Goal: Information Seeking & Learning: Learn about a topic

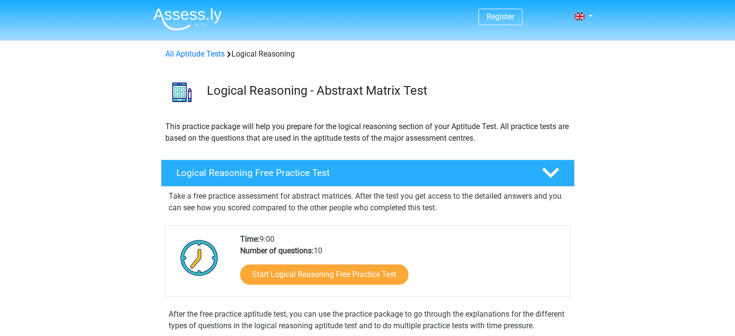
scroll to position [35, 0]
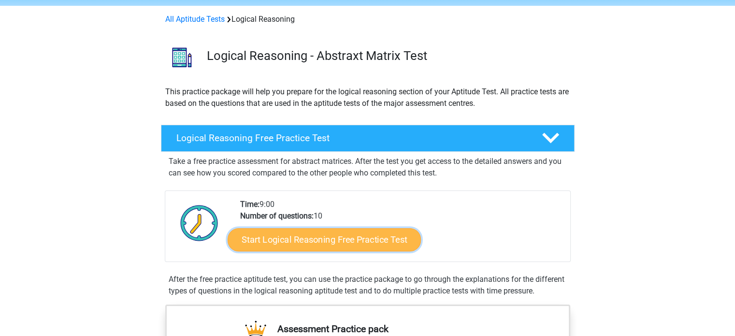
click at [304, 242] on link "Start Logical Reasoning Free Practice Test" at bounding box center [324, 239] width 193 height 23
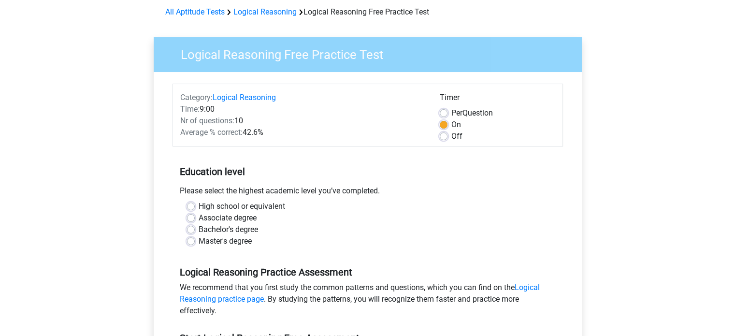
scroll to position [64, 0]
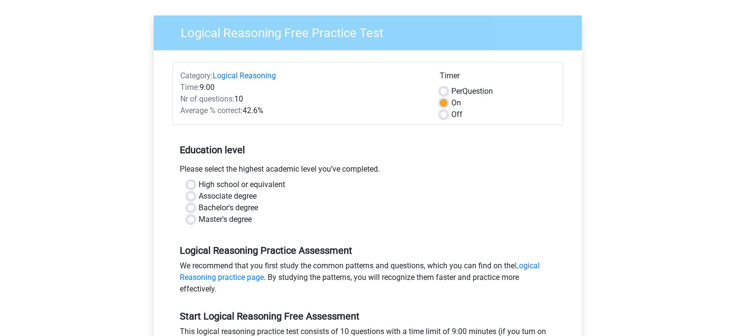
click at [222, 218] on label "Master's degree" at bounding box center [225, 220] width 53 height 12
click at [195, 218] on input "Master's degree" at bounding box center [191, 219] width 8 height 10
radio input "true"
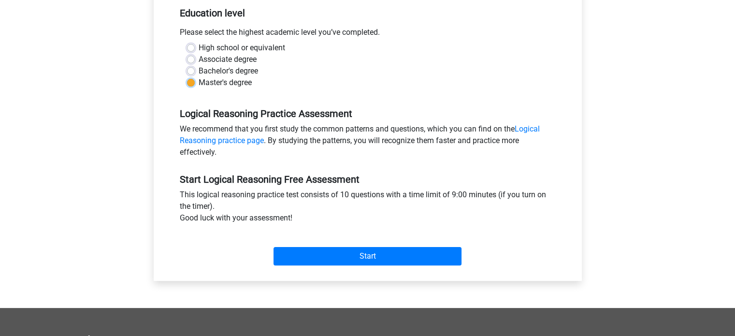
scroll to position [201, 0]
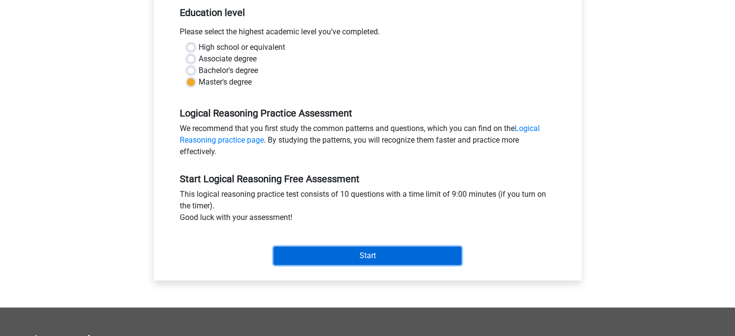
click at [354, 259] on input "Start" at bounding box center [368, 256] width 188 height 18
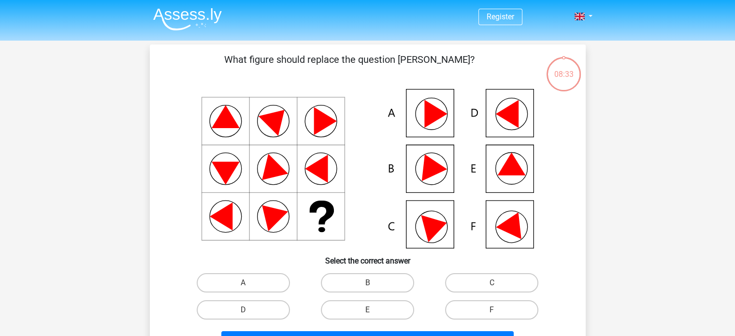
click at [510, 172] on icon at bounding box center [512, 164] width 28 height 23
click at [348, 309] on label "E" at bounding box center [367, 309] width 93 height 19
click at [367, 310] on input "E" at bounding box center [370, 313] width 6 height 6
radio input "true"
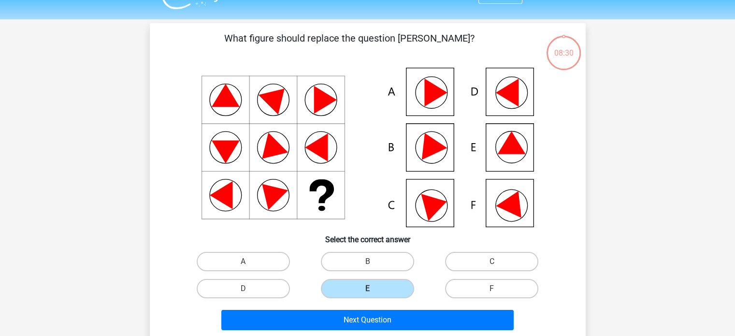
scroll to position [27, 0]
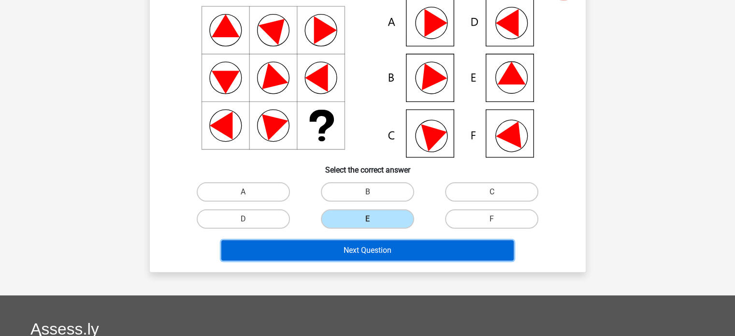
click at [384, 249] on button "Next Question" at bounding box center [367, 250] width 293 height 20
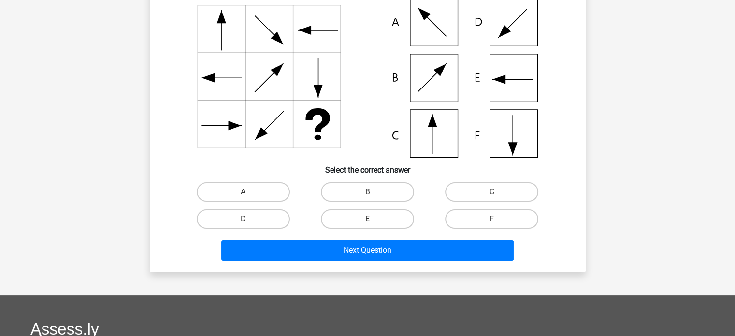
scroll to position [44, 0]
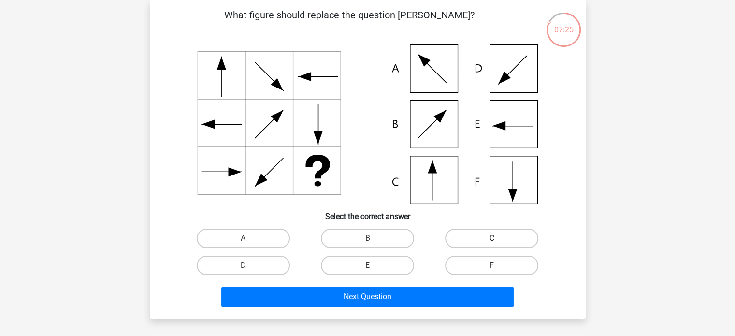
click at [466, 240] on label "C" at bounding box center [491, 238] width 93 height 19
click at [492, 240] on input "C" at bounding box center [495, 241] width 6 height 6
radio input "true"
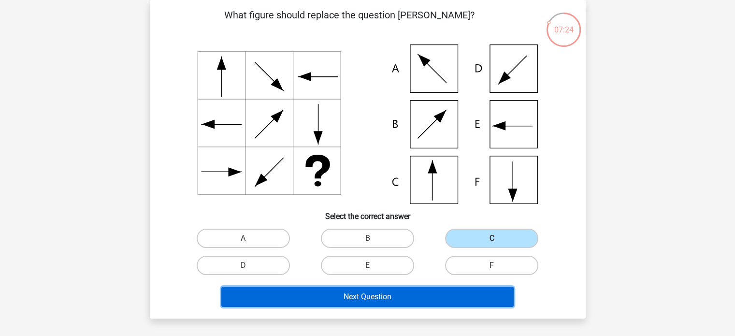
click at [367, 299] on button "Next Question" at bounding box center [367, 297] width 293 height 20
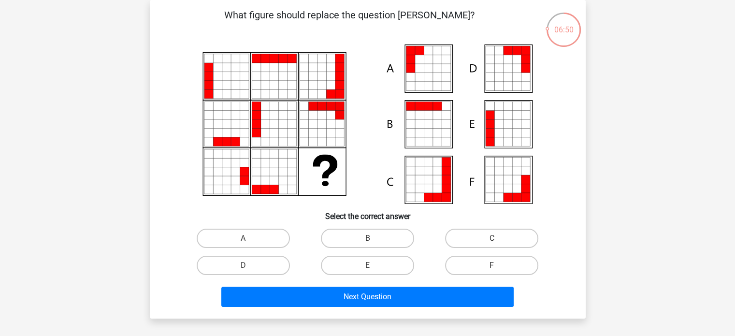
click at [505, 133] on icon at bounding box center [507, 133] width 9 height 9
click at [389, 264] on label "E" at bounding box center [367, 265] width 93 height 19
click at [374, 265] on input "E" at bounding box center [370, 268] width 6 height 6
radio input "true"
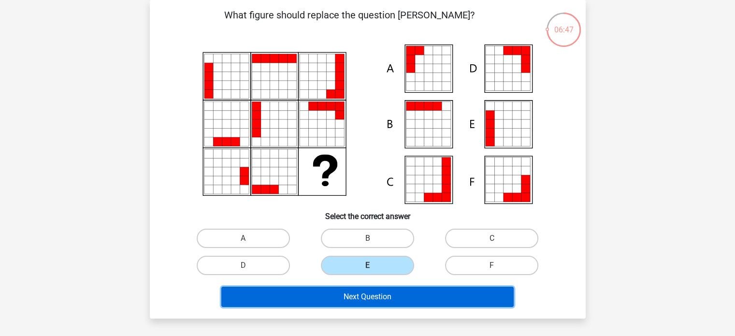
click at [366, 293] on button "Next Question" at bounding box center [367, 297] width 293 height 20
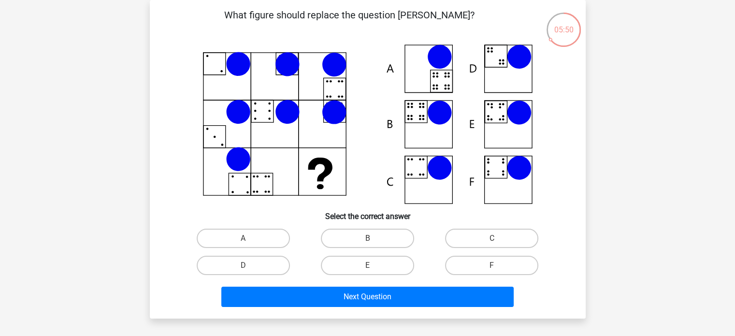
click at [420, 117] on icon at bounding box center [368, 124] width 390 height 160
click at [356, 241] on label "B" at bounding box center [367, 238] width 93 height 19
click at [367, 241] on input "B" at bounding box center [370, 241] width 6 height 6
radio input "true"
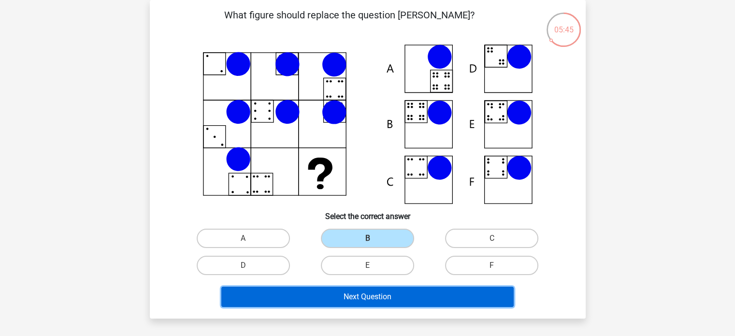
click at [355, 296] on button "Next Question" at bounding box center [367, 297] width 293 height 20
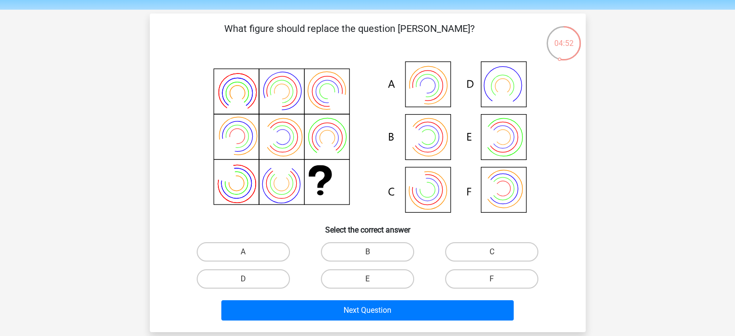
scroll to position [53, 0]
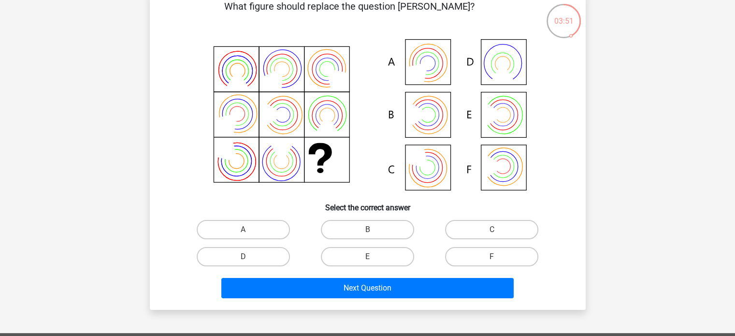
click at [513, 119] on icon at bounding box center [368, 116] width 390 height 160
click at [377, 260] on label "E" at bounding box center [367, 256] width 93 height 19
click at [374, 260] on input "E" at bounding box center [370, 260] width 6 height 6
radio input "true"
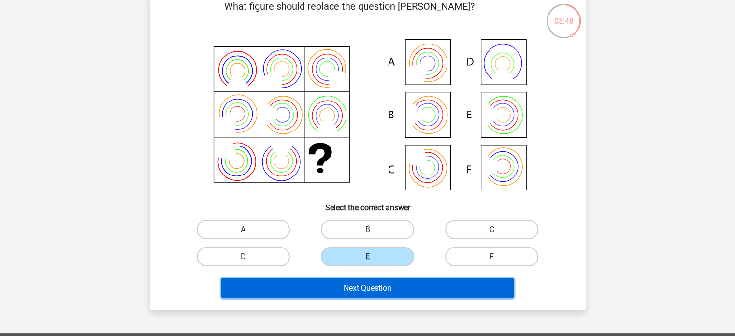
click at [373, 287] on button "Next Question" at bounding box center [367, 288] width 293 height 20
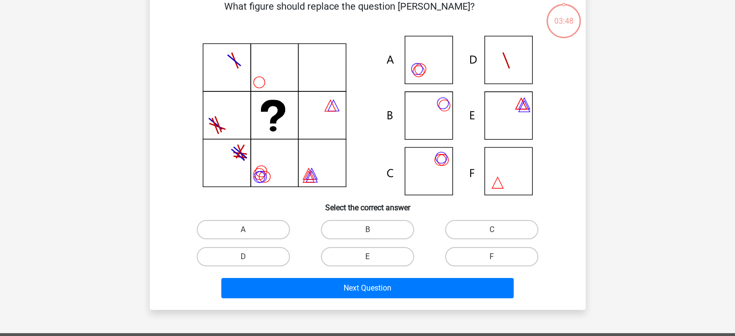
scroll to position [44, 0]
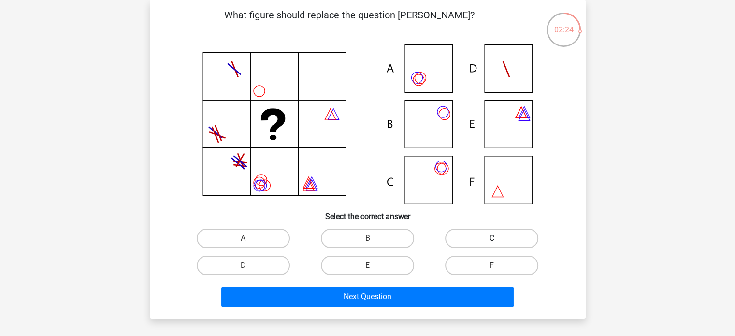
click at [486, 235] on label "C" at bounding box center [491, 238] width 93 height 19
click at [492, 238] on input "C" at bounding box center [495, 241] width 6 height 6
radio input "true"
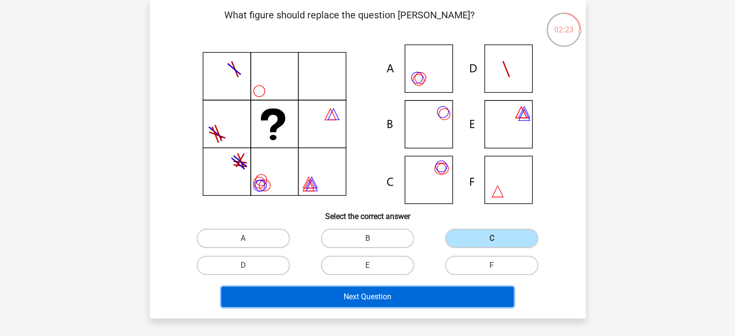
click at [378, 298] on button "Next Question" at bounding box center [367, 297] width 293 height 20
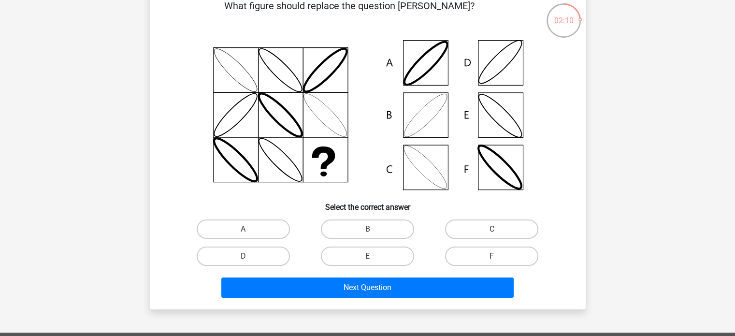
scroll to position [53, 0]
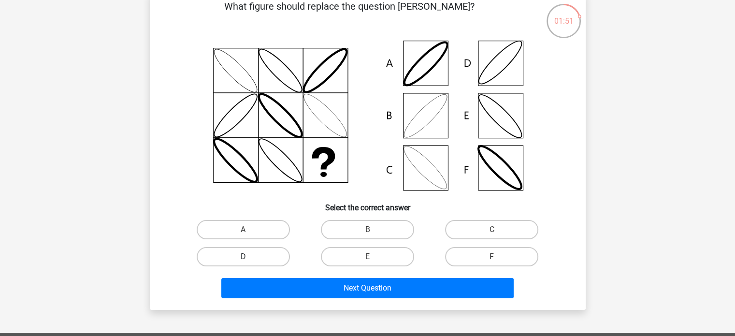
click at [261, 260] on label "D" at bounding box center [243, 256] width 93 height 19
click at [249, 260] on input "D" at bounding box center [246, 260] width 6 height 6
radio input "true"
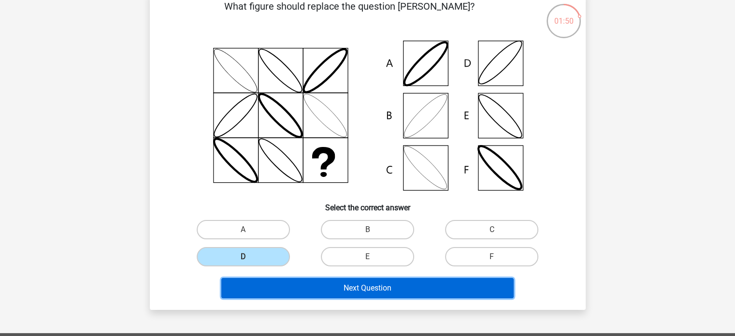
click at [310, 285] on button "Next Question" at bounding box center [367, 288] width 293 height 20
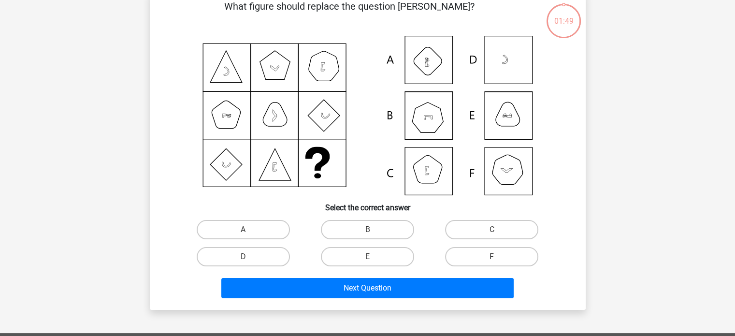
scroll to position [44, 0]
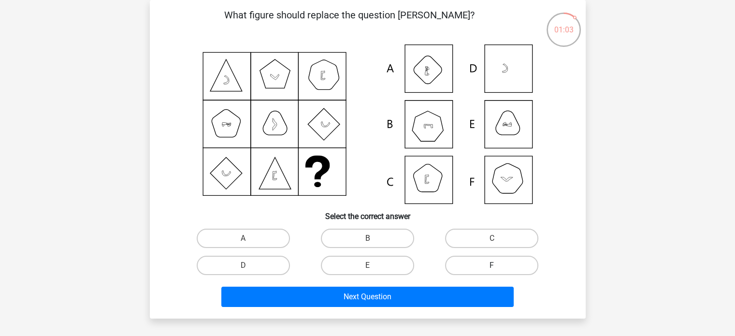
click at [482, 266] on label "F" at bounding box center [491, 265] width 93 height 19
click at [492, 266] on input "F" at bounding box center [495, 268] width 6 height 6
radio input "true"
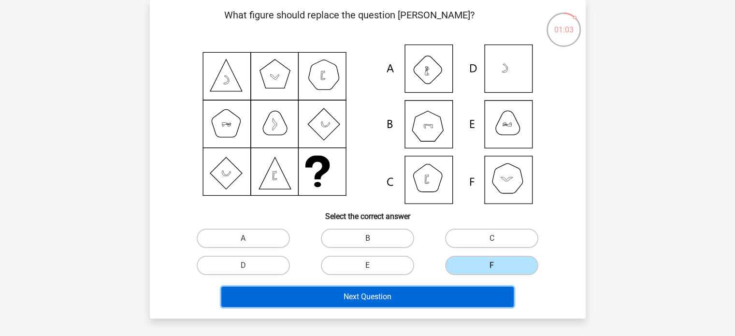
click at [446, 298] on button "Next Question" at bounding box center [367, 297] width 293 height 20
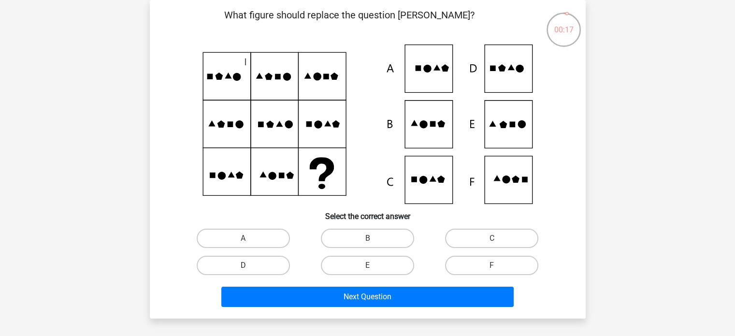
click at [255, 266] on label "D" at bounding box center [243, 265] width 93 height 19
click at [249, 266] on input "D" at bounding box center [246, 268] width 6 height 6
radio input "true"
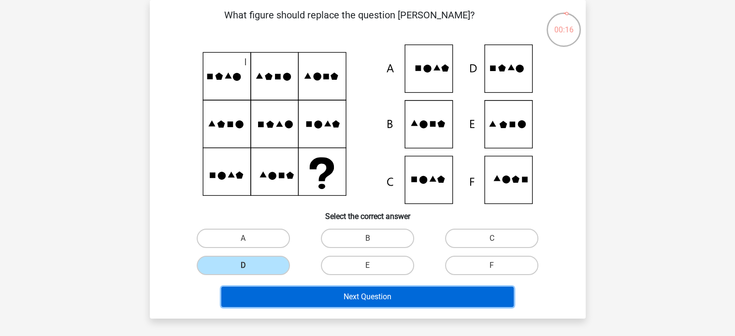
click at [276, 293] on button "Next Question" at bounding box center [367, 297] width 293 height 20
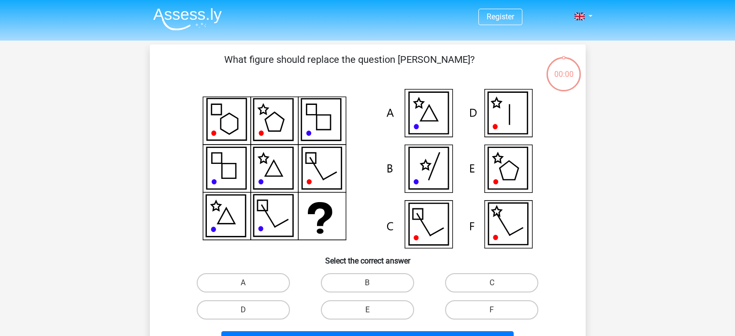
scroll to position [44, 0]
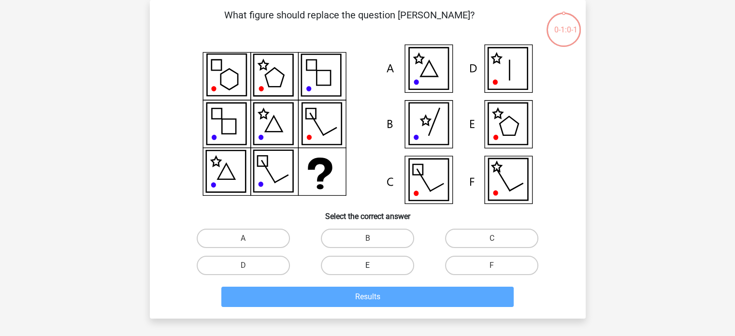
click at [376, 264] on label "E" at bounding box center [367, 265] width 93 height 19
click at [374, 265] on input "E" at bounding box center [370, 268] width 6 height 6
radio input "true"
